Goal: Check status: Check status

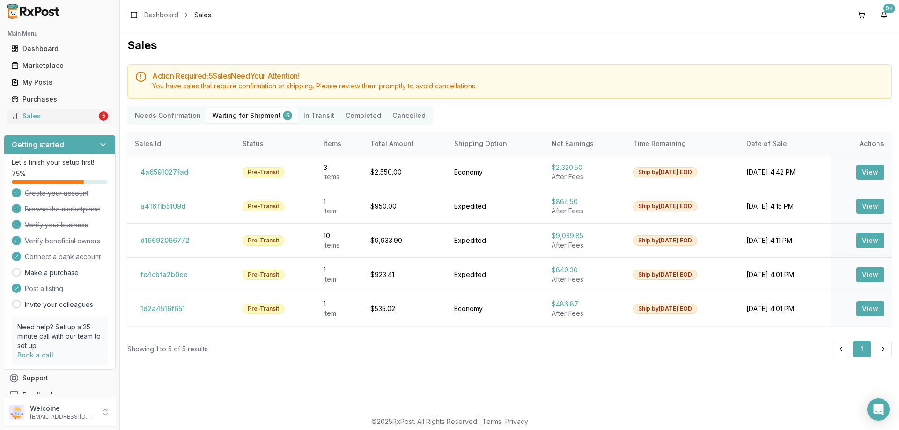
click at [252, 120] on Shipment "Waiting for Shipment 5" at bounding box center [252, 115] width 91 height 15
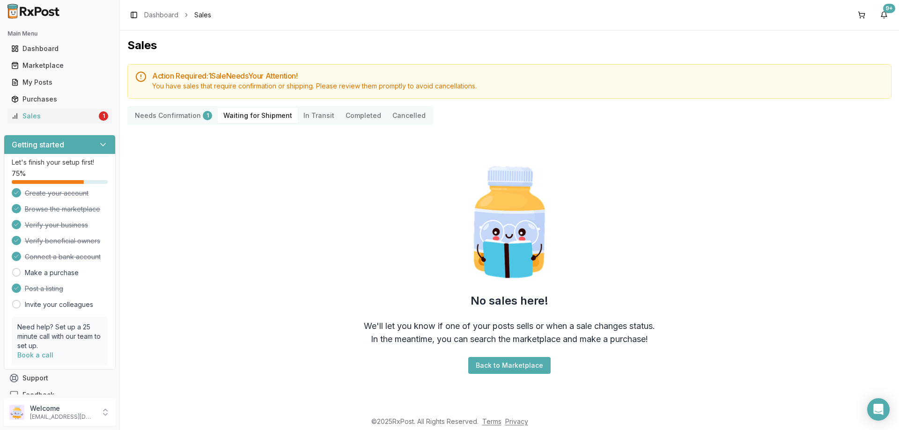
click at [502, 320] on div "No sales here! We'll let you know if one of your posts sells or when a sale cha…" at bounding box center [509, 269] width 764 height 272
click at [497, 355] on div "No sales here! We'll let you know if one of your posts sells or when a sale cha…" at bounding box center [509, 269] width 764 height 272
click at [143, 114] on Confirmation "Needs Confirmation 1" at bounding box center [173, 115] width 89 height 15
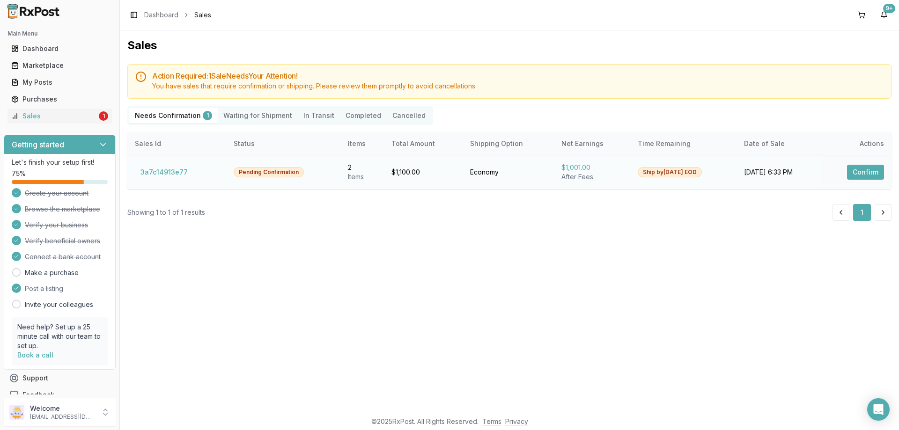
click at [866, 176] on button "Confirm" at bounding box center [865, 172] width 37 height 15
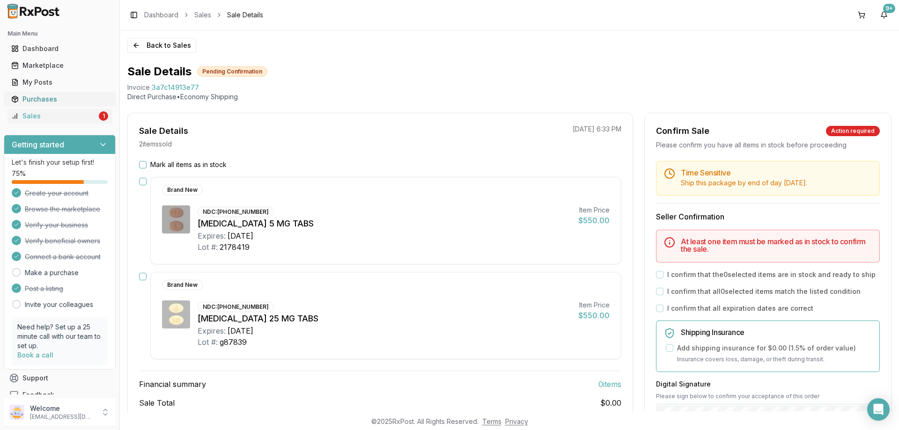
click at [30, 96] on div "Purchases" at bounding box center [59, 99] width 97 height 9
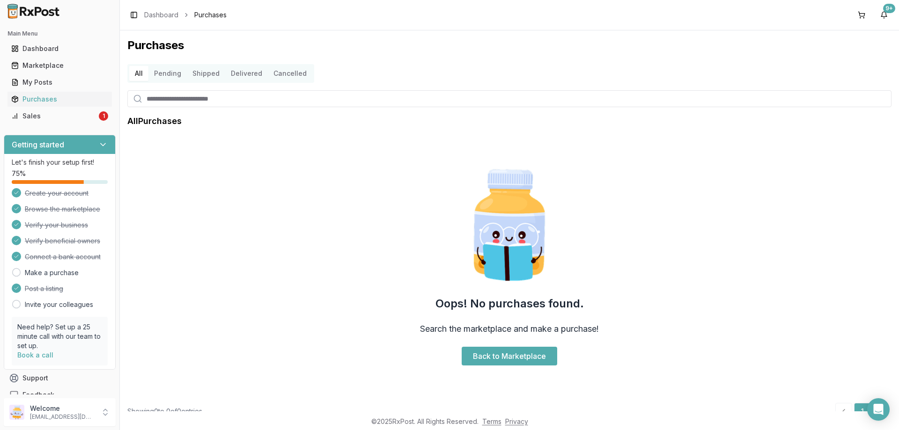
click at [199, 67] on button "Shipped" at bounding box center [206, 73] width 38 height 15
click at [207, 74] on button "Shipped" at bounding box center [206, 73] width 38 height 15
click at [63, 120] on div "Sales" at bounding box center [54, 115] width 86 height 9
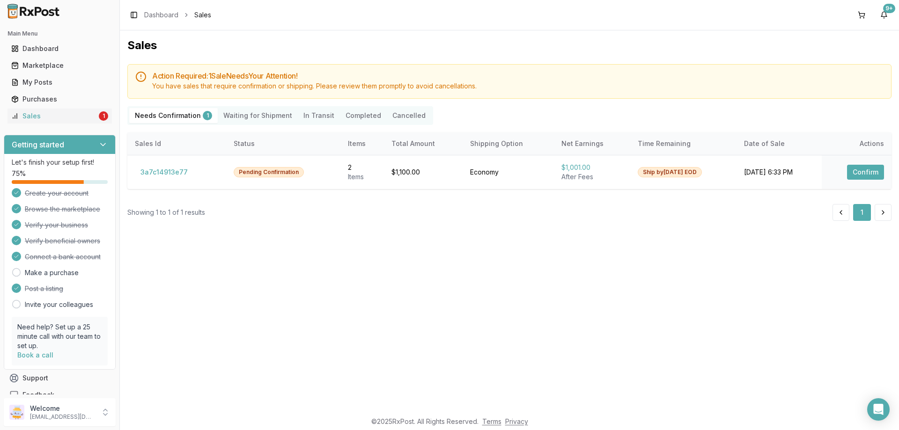
click at [304, 119] on Transit "In Transit" at bounding box center [319, 115] width 42 height 15
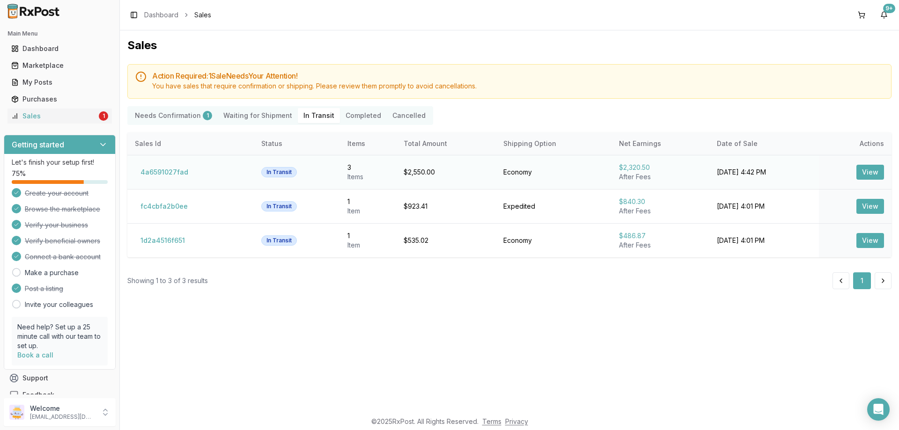
click at [874, 174] on button "View" at bounding box center [871, 172] width 28 height 15
click at [868, 201] on button "View" at bounding box center [871, 206] width 28 height 15
click at [866, 237] on button "View" at bounding box center [871, 240] width 28 height 15
click at [347, 110] on button "Completed" at bounding box center [363, 115] width 47 height 15
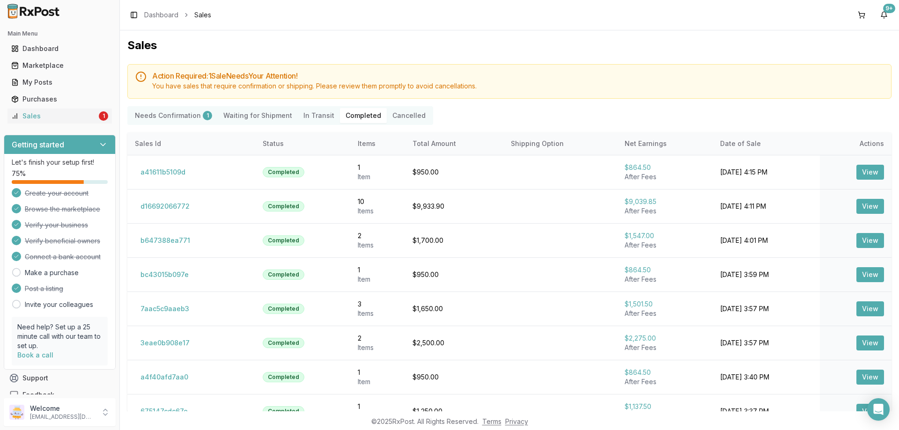
click at [350, 114] on button "Completed" at bounding box center [363, 115] width 47 height 15
click at [862, 169] on button "View" at bounding box center [871, 172] width 28 height 15
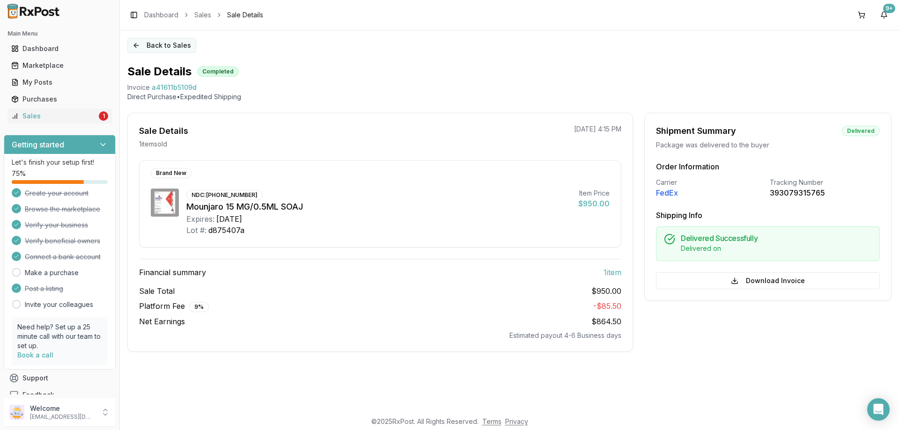
click at [152, 50] on button "Back to Sales" at bounding box center [161, 45] width 69 height 15
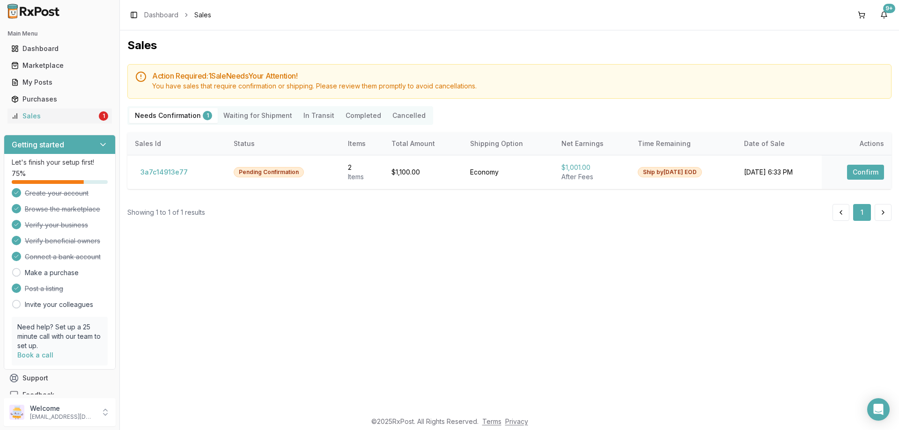
click at [353, 119] on button "Completed" at bounding box center [363, 115] width 47 height 15
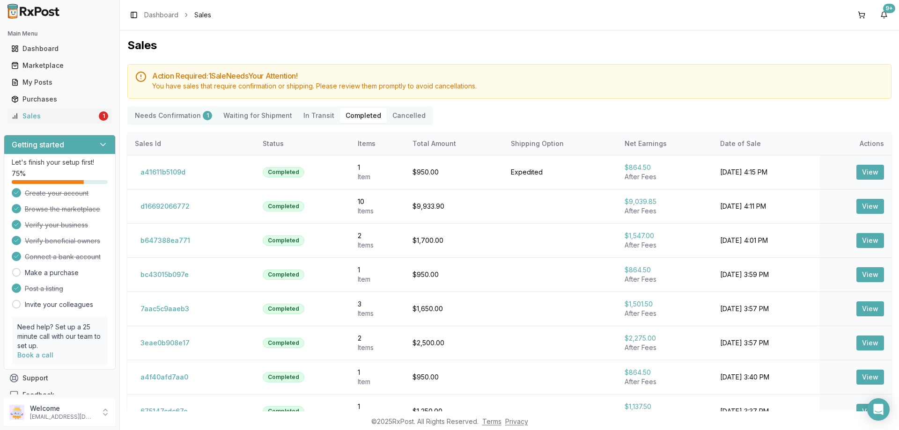
click at [358, 113] on button "Completed" at bounding box center [363, 115] width 47 height 15
click at [866, 209] on button "View" at bounding box center [871, 206] width 28 height 15
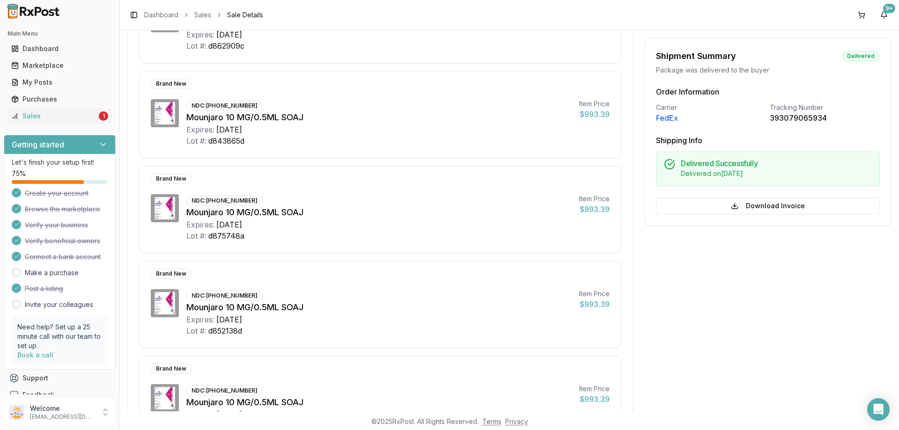
scroll to position [328, 0]
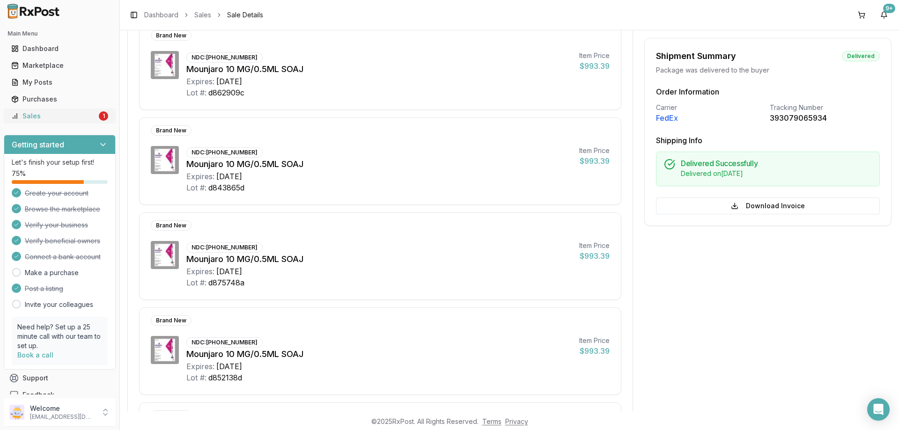
click at [99, 114] on div "1" at bounding box center [103, 115] width 9 height 9
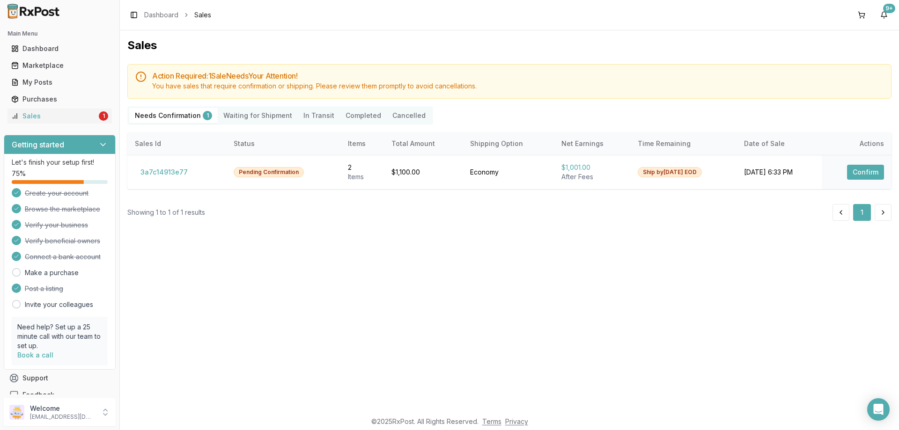
click at [346, 118] on button "Completed" at bounding box center [363, 115] width 47 height 15
click at [349, 111] on button "Completed" at bounding box center [363, 115] width 47 height 15
click at [347, 117] on button "Completed" at bounding box center [363, 115] width 47 height 15
click at [251, 114] on Shipment "Waiting for Shipment" at bounding box center [258, 115] width 80 height 15
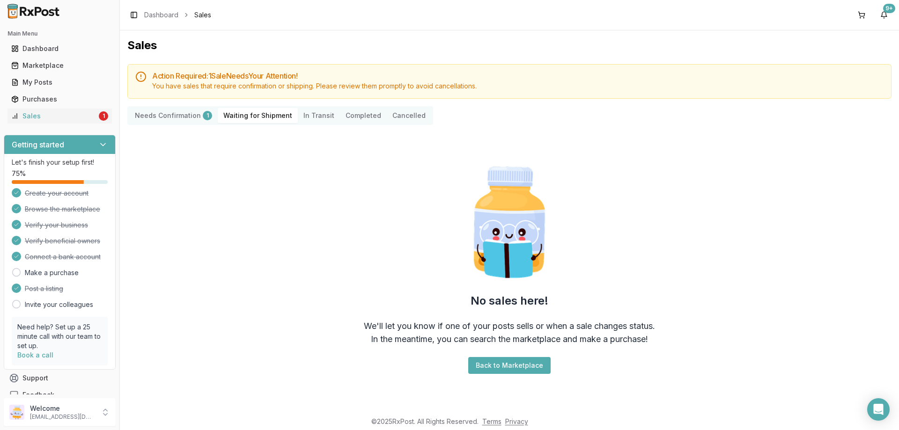
click at [315, 117] on Transit "In Transit" at bounding box center [319, 115] width 42 height 15
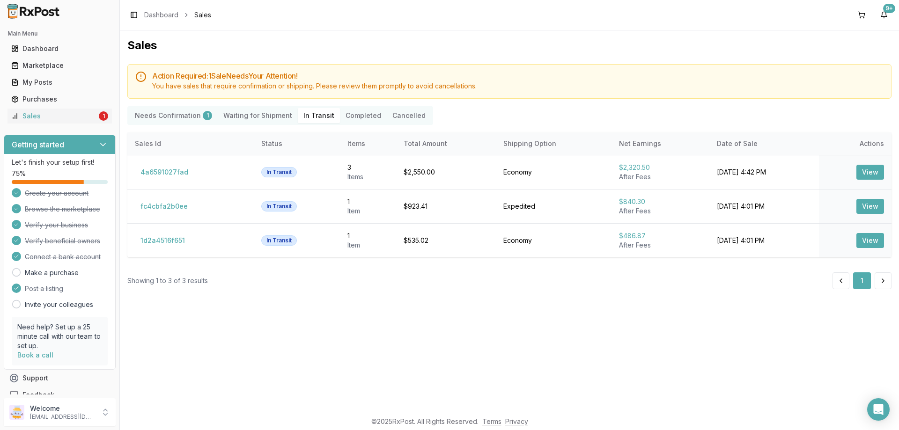
click at [358, 116] on button "Completed" at bounding box center [363, 115] width 47 height 15
click at [346, 113] on button "Completed" at bounding box center [363, 115] width 47 height 15
click at [350, 113] on button "Completed" at bounding box center [363, 115] width 47 height 15
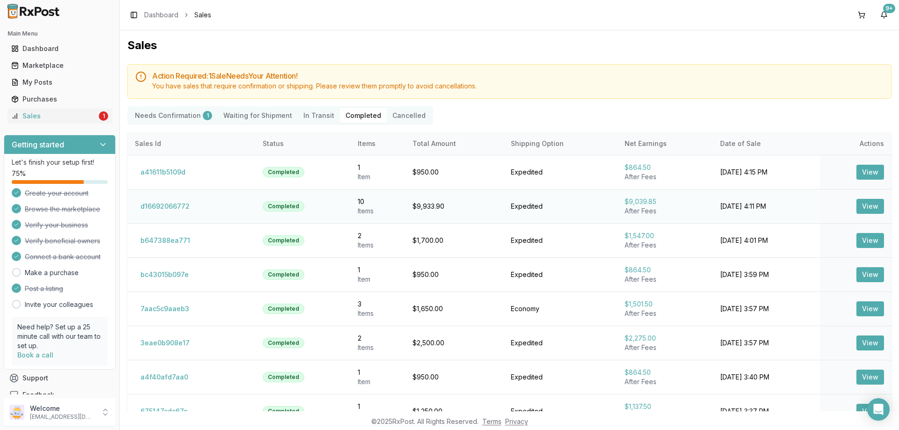
click at [870, 212] on button "View" at bounding box center [871, 206] width 28 height 15
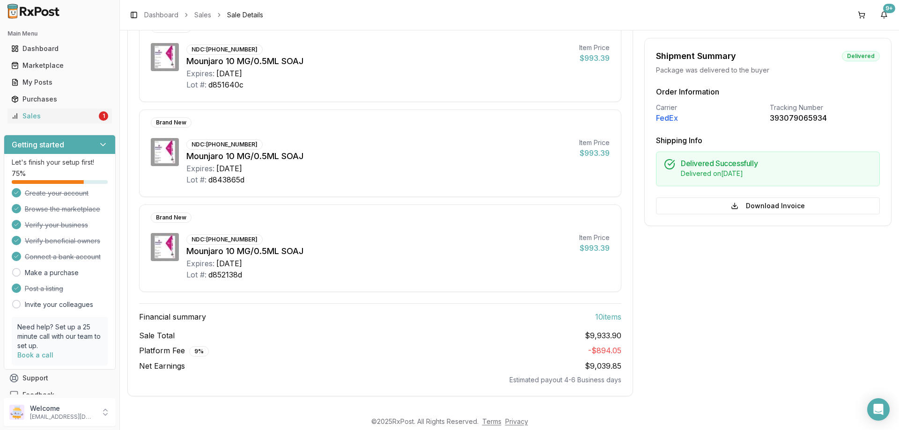
scroll to position [577, 0]
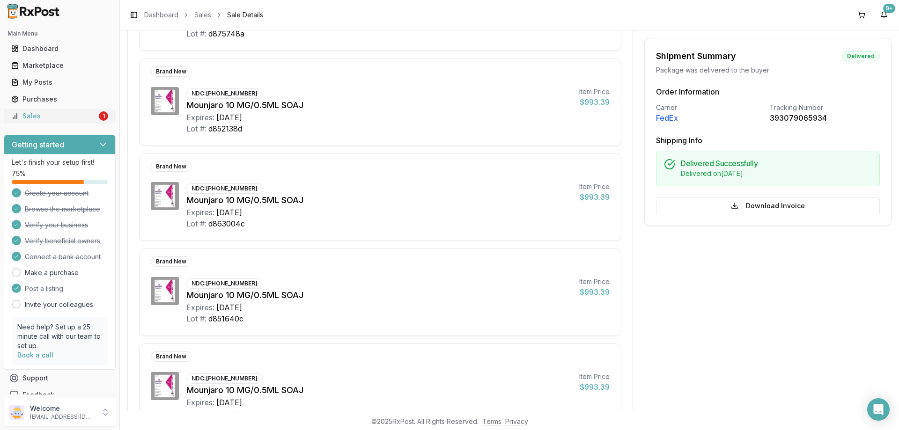
click at [28, 118] on div "Sales" at bounding box center [54, 115] width 86 height 9
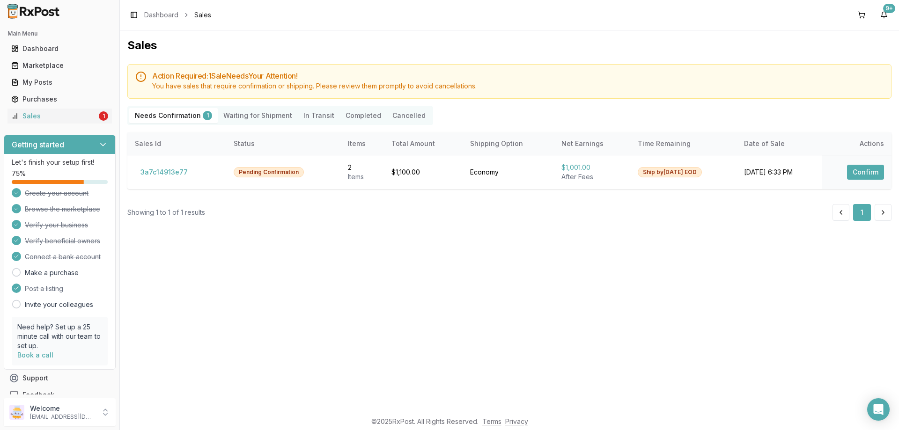
click at [341, 116] on button "Completed" at bounding box center [363, 115] width 47 height 15
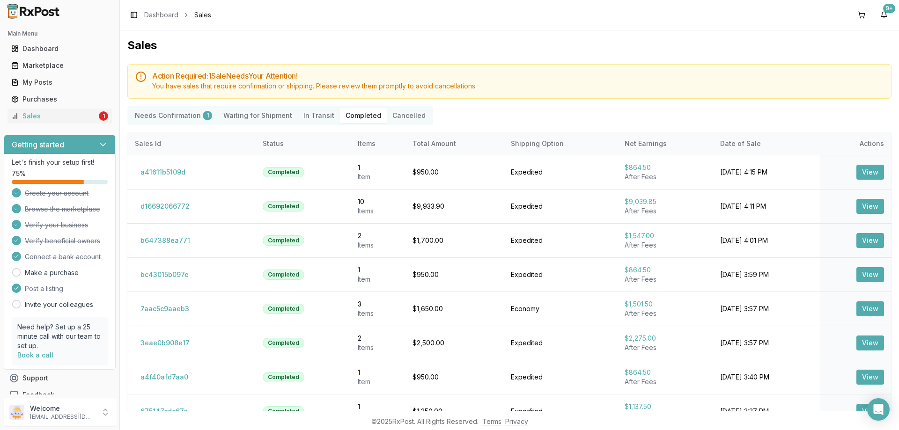
click at [177, 111] on Confirmation "Needs Confirmation 1" at bounding box center [173, 115] width 89 height 15
click at [192, 114] on Confirmation "Needs Confirmation 1" at bounding box center [173, 115] width 89 height 15
